Goal: Information Seeking & Learning: Find specific fact

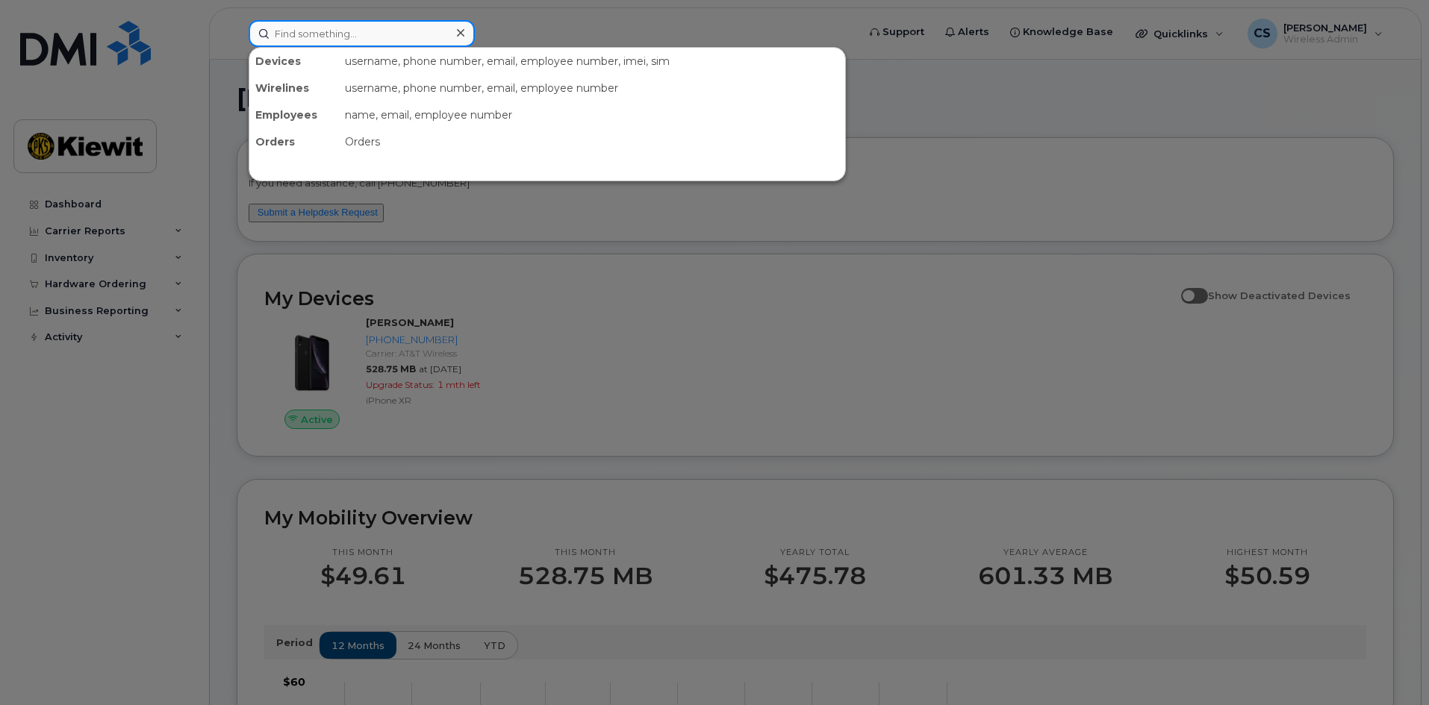
click at [317, 22] on input at bounding box center [362, 33] width 226 height 27
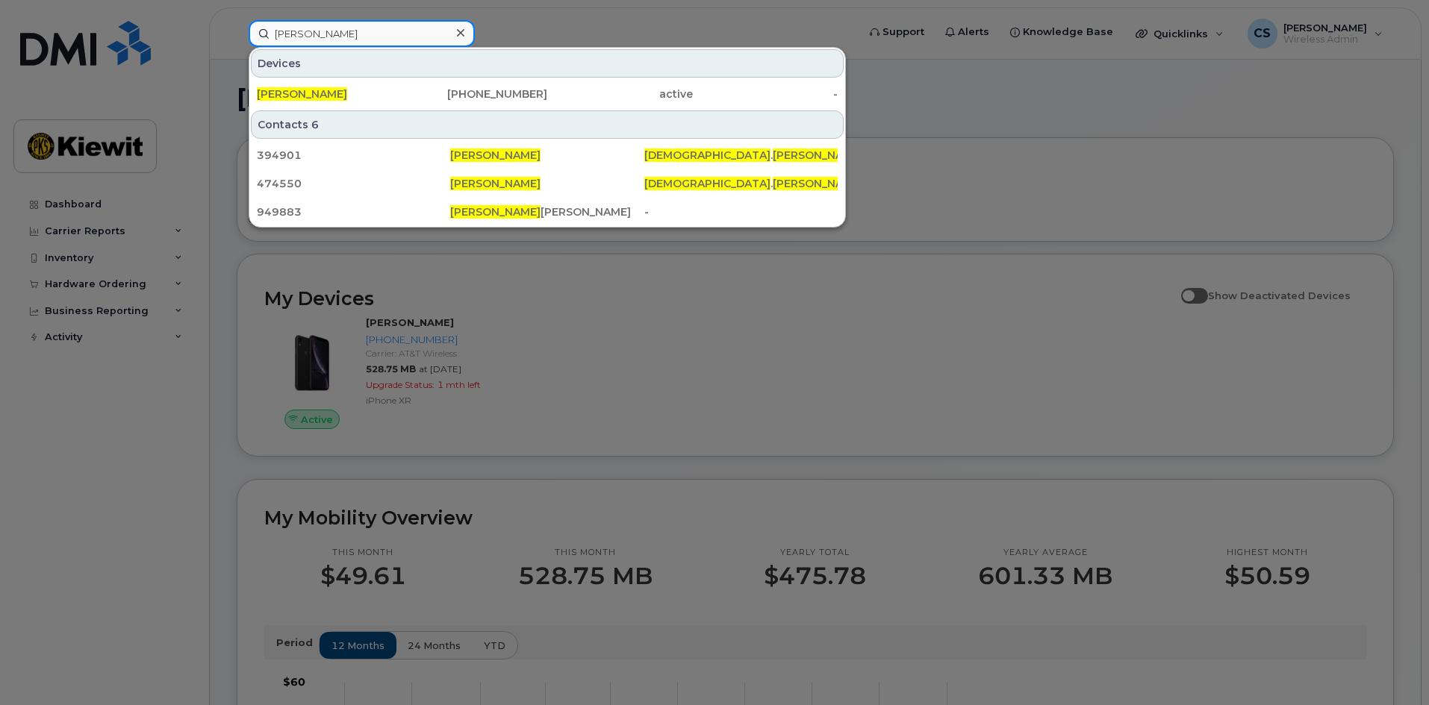
type input "jesus aguilar"
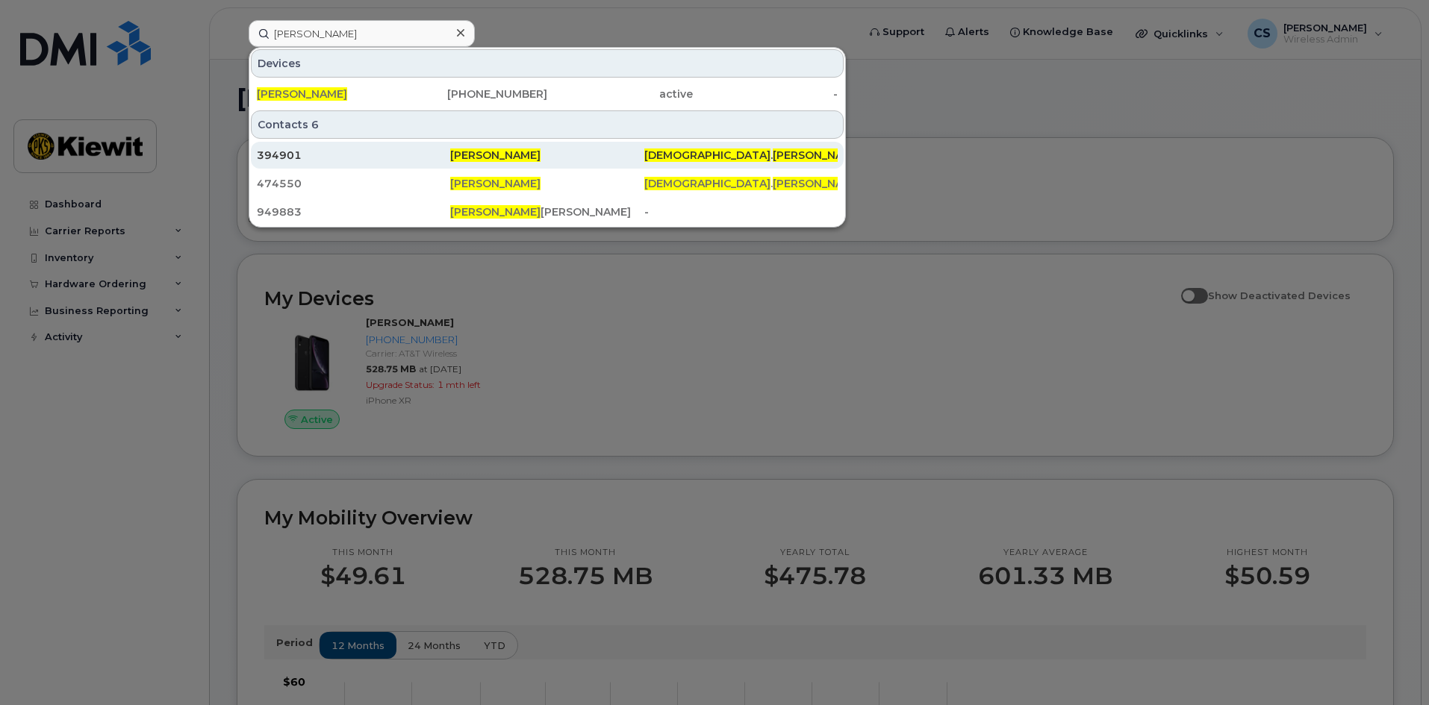
click at [283, 155] on div "394901" at bounding box center [353, 155] width 193 height 15
click at [479, 153] on span "[PERSON_NAME]" at bounding box center [495, 155] width 90 height 13
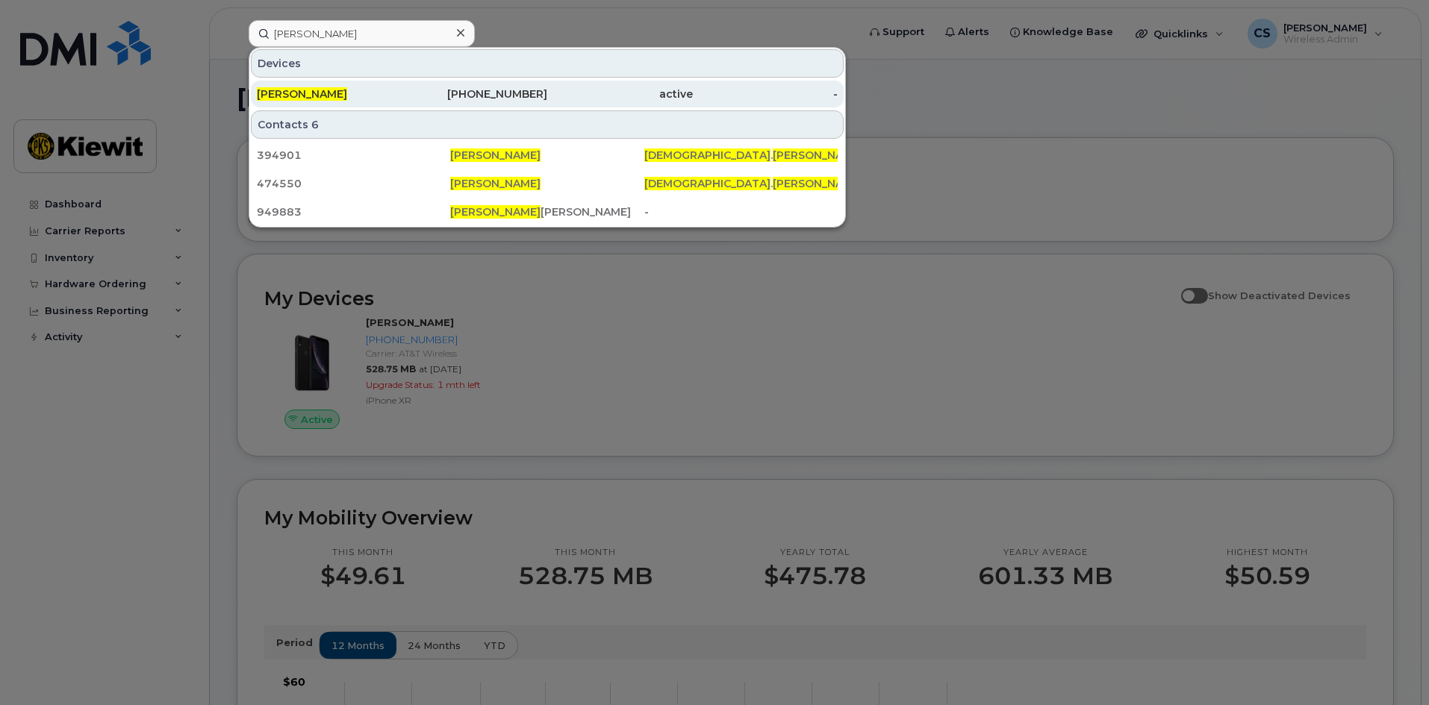
click at [289, 90] on span "[PERSON_NAME]" at bounding box center [302, 93] width 90 height 13
